Goal: Obtain resource: Obtain resource

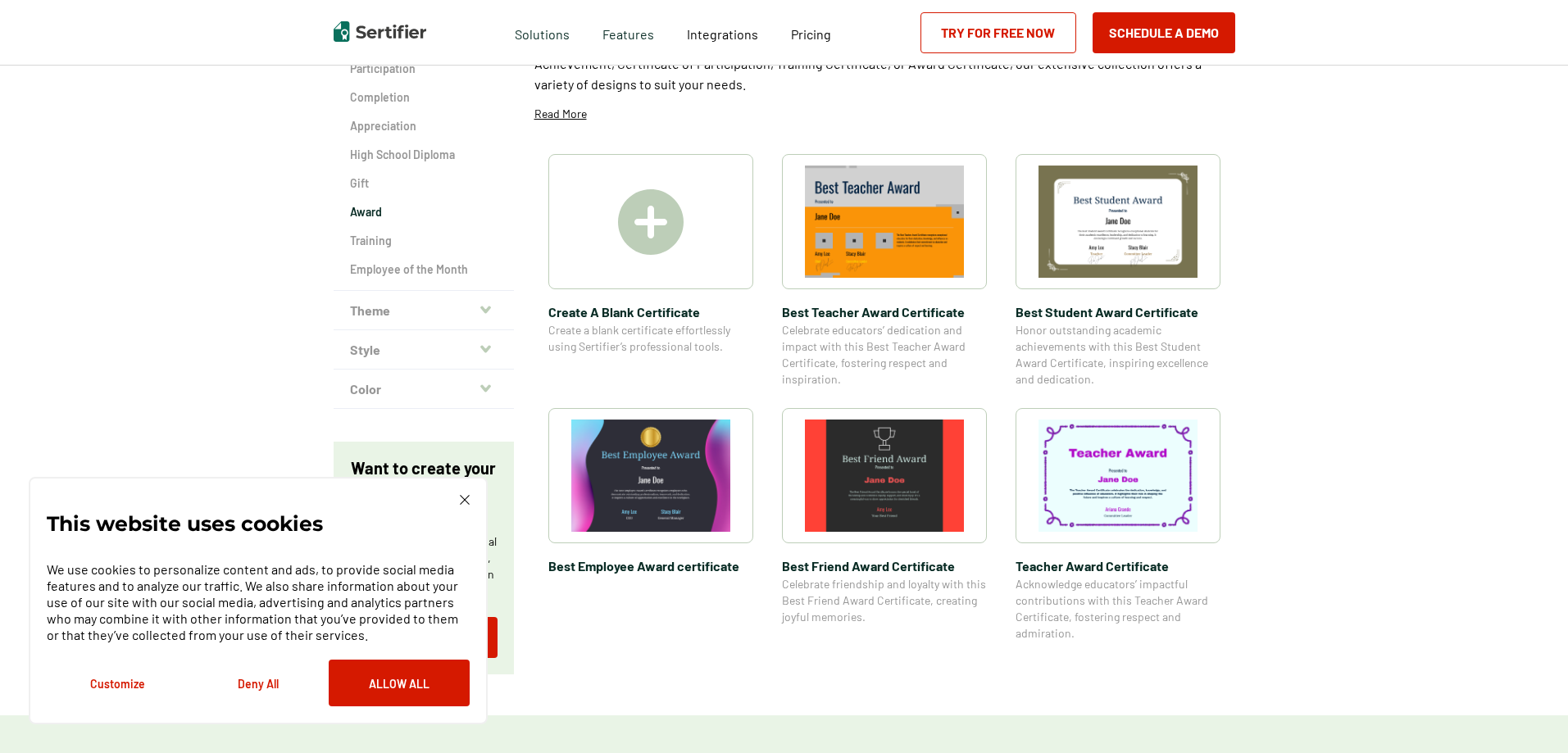
scroll to position [246, 0]
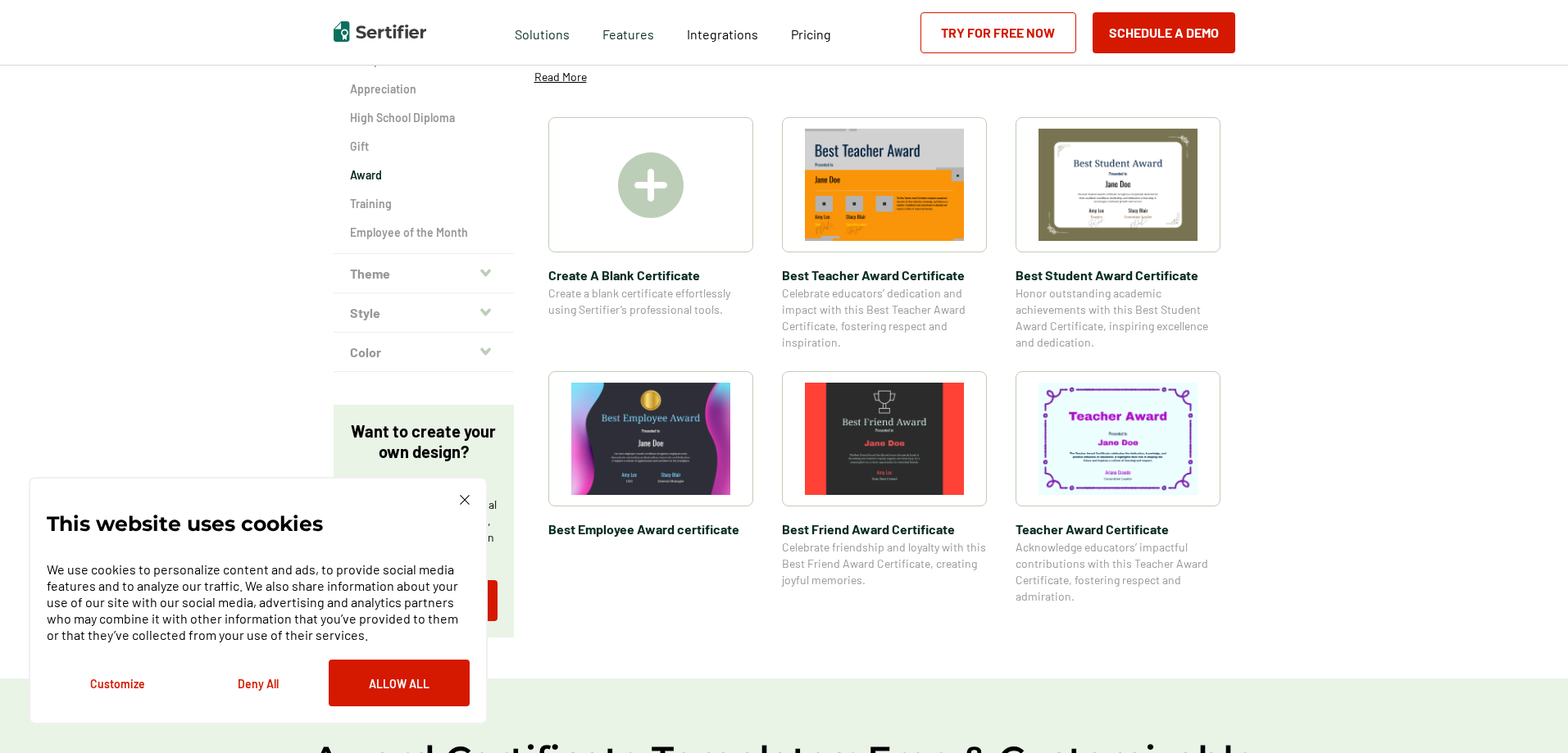
click at [459, 497] on div "This website uses cookies We use cookies to personalize content and ads, to pro…" at bounding box center [258, 600] width 423 height 211
click at [468, 501] on img at bounding box center [464, 500] width 10 height 10
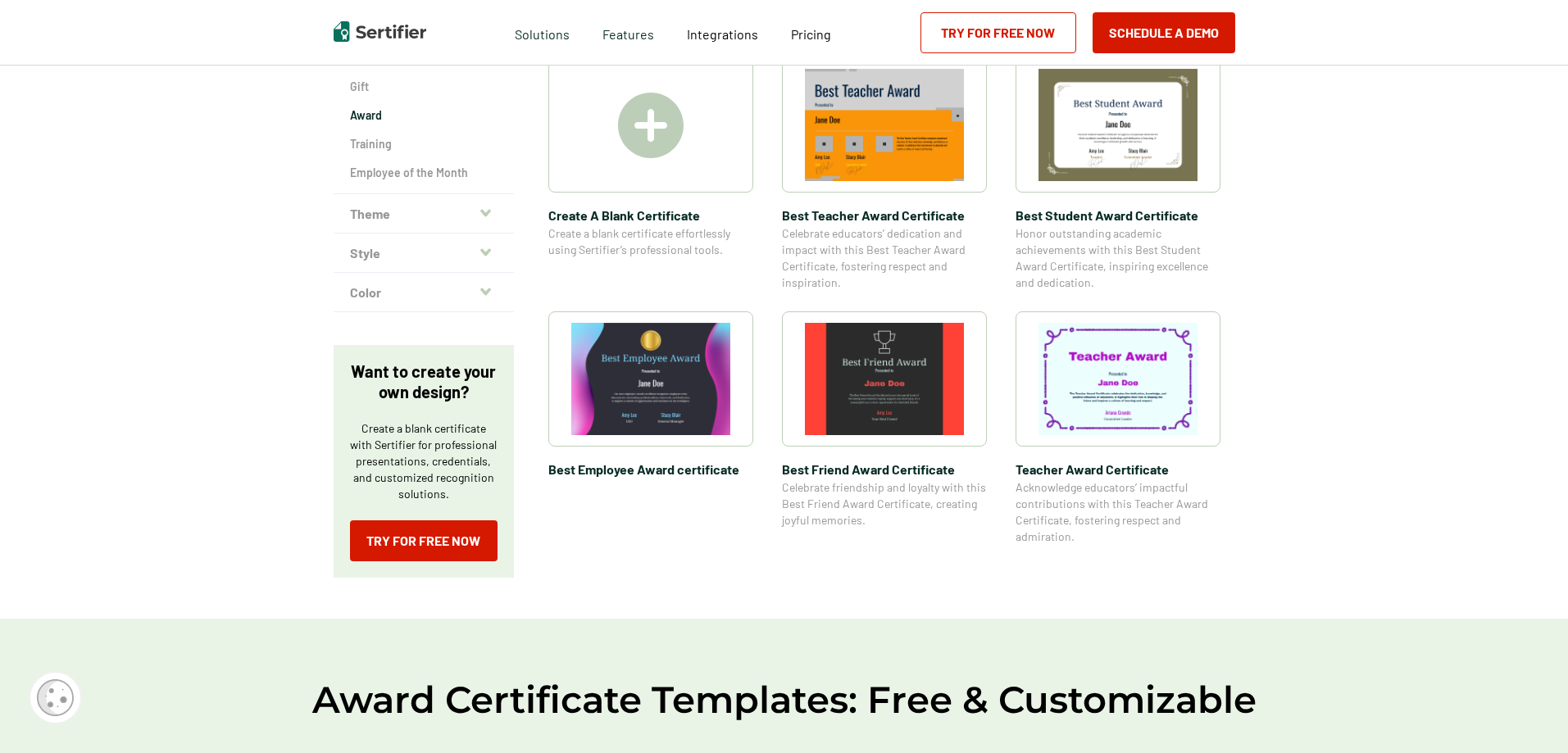
scroll to position [163, 0]
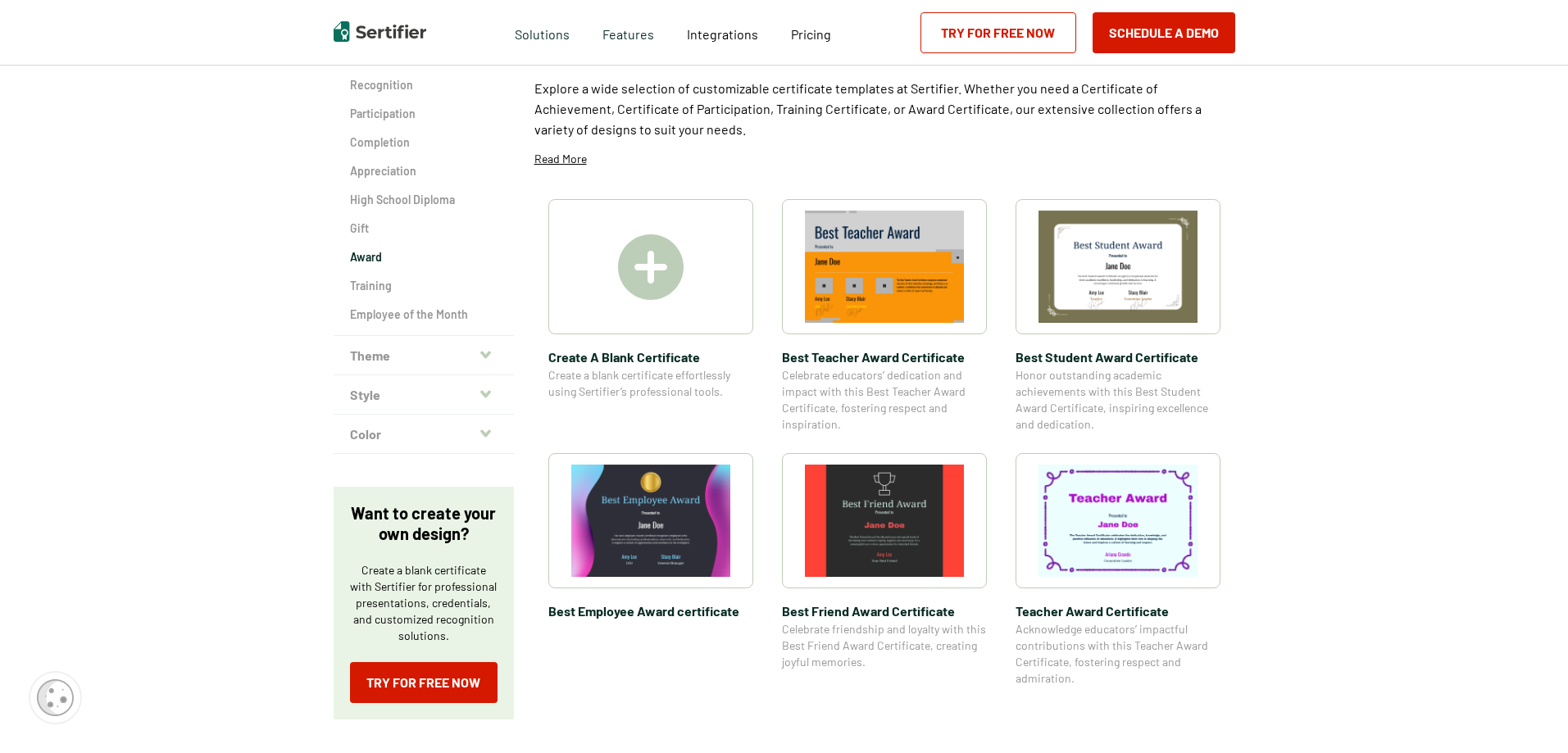
click at [1134, 274] on img at bounding box center [1118, 267] width 159 height 112
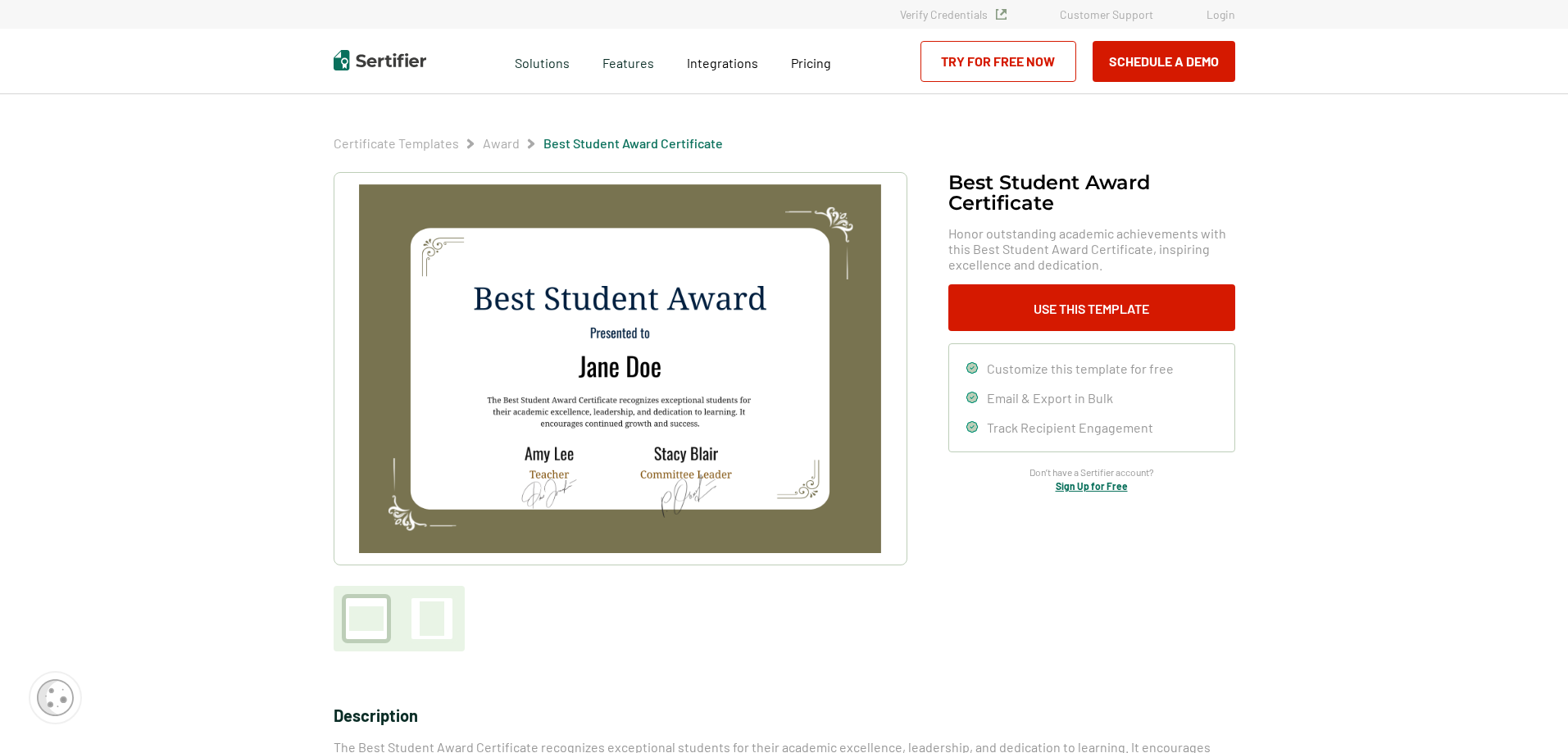
click at [850, 363] on img at bounding box center [620, 368] width 521 height 368
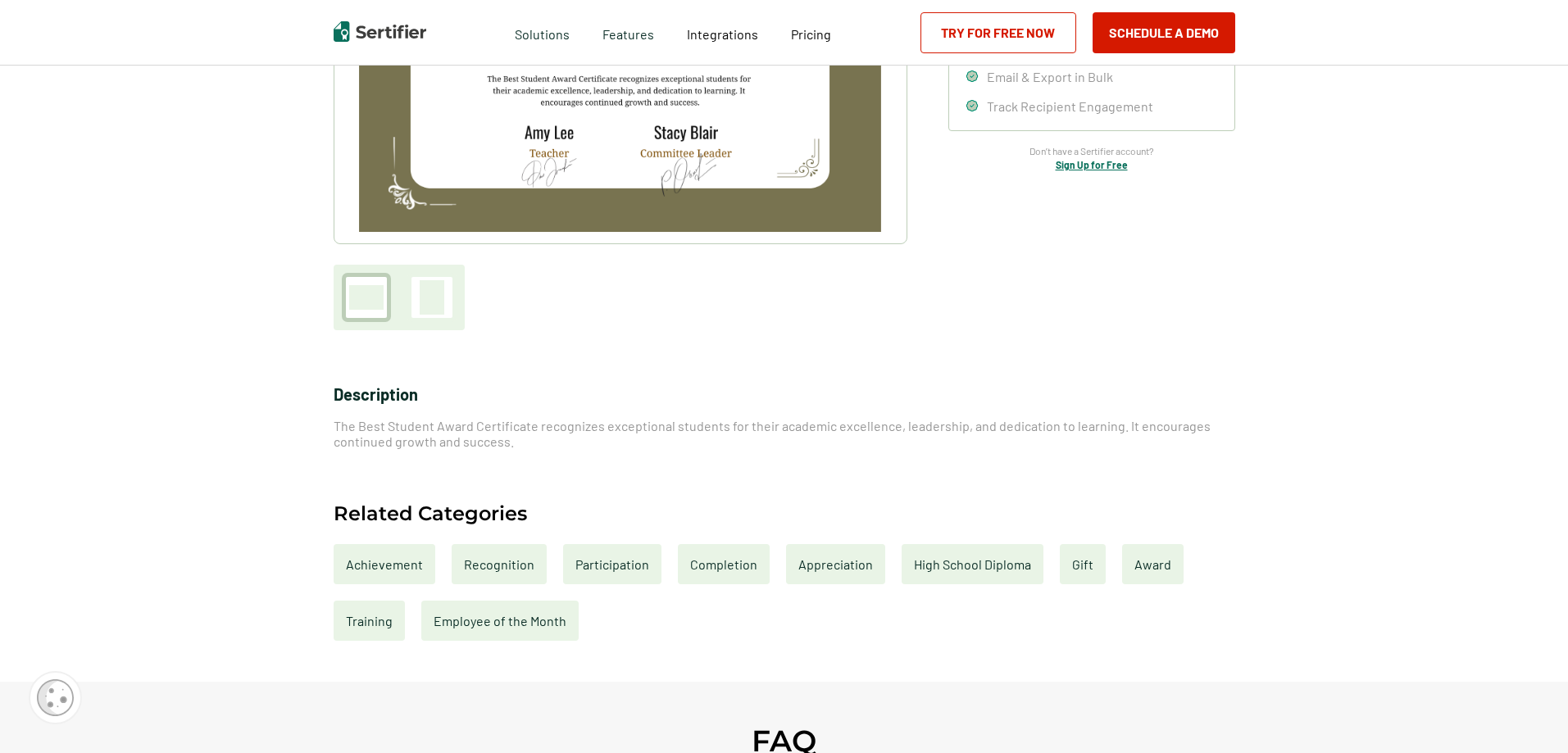
scroll to position [328, 0]
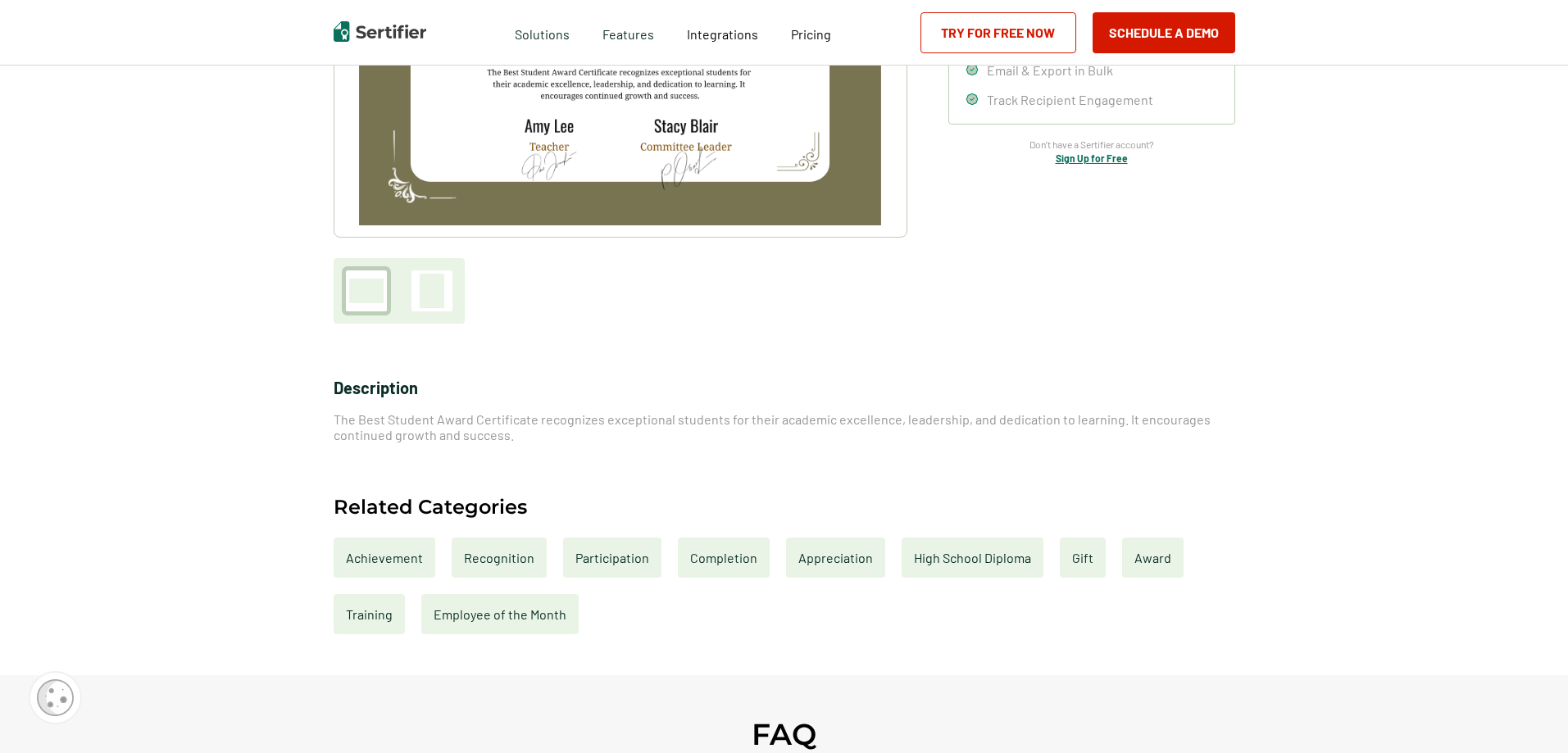
click at [1167, 552] on div "Award" at bounding box center [1153, 556] width 62 height 40
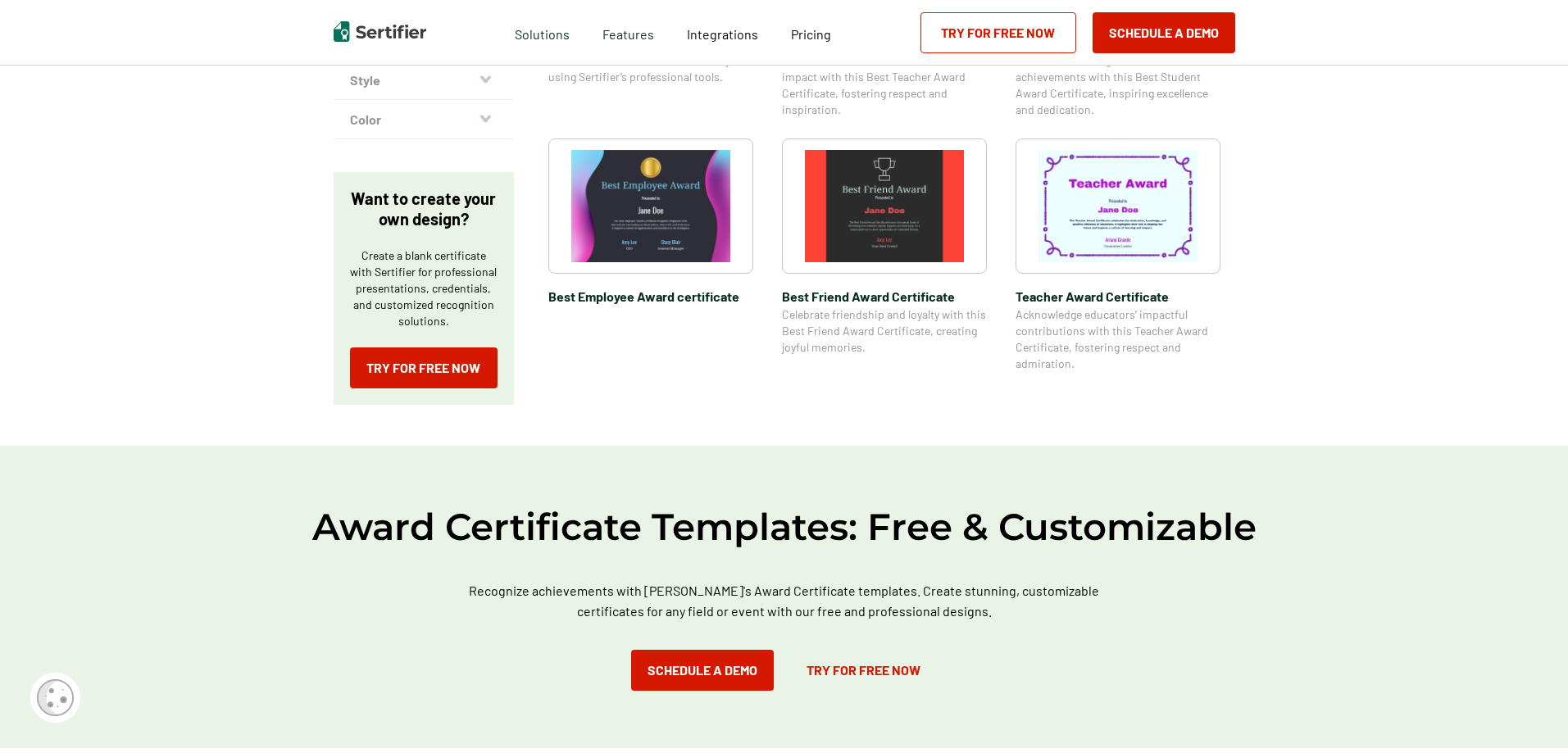
scroll to position [573, 0]
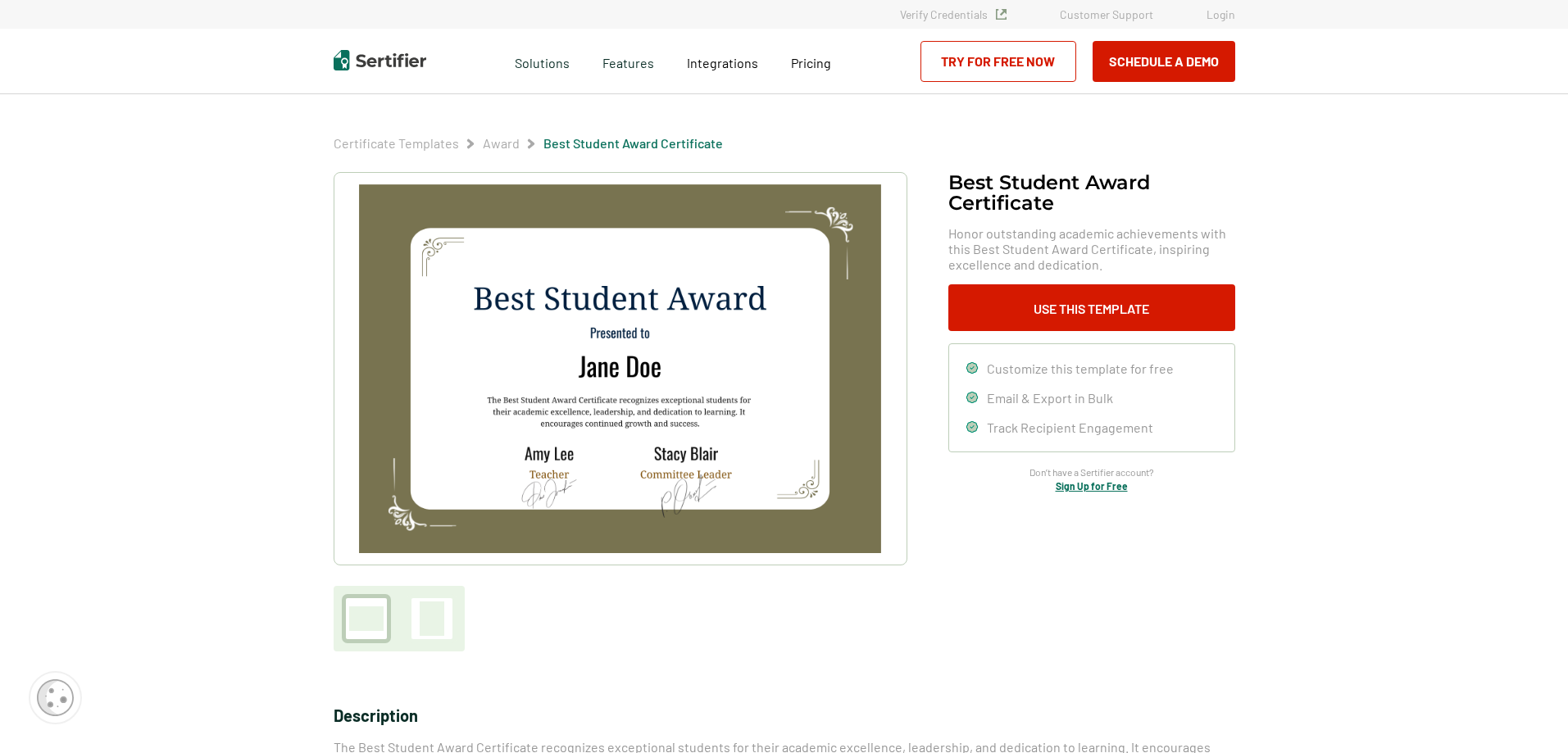
scroll to position [163, 0]
